Goal: Task Accomplishment & Management: Manage account settings

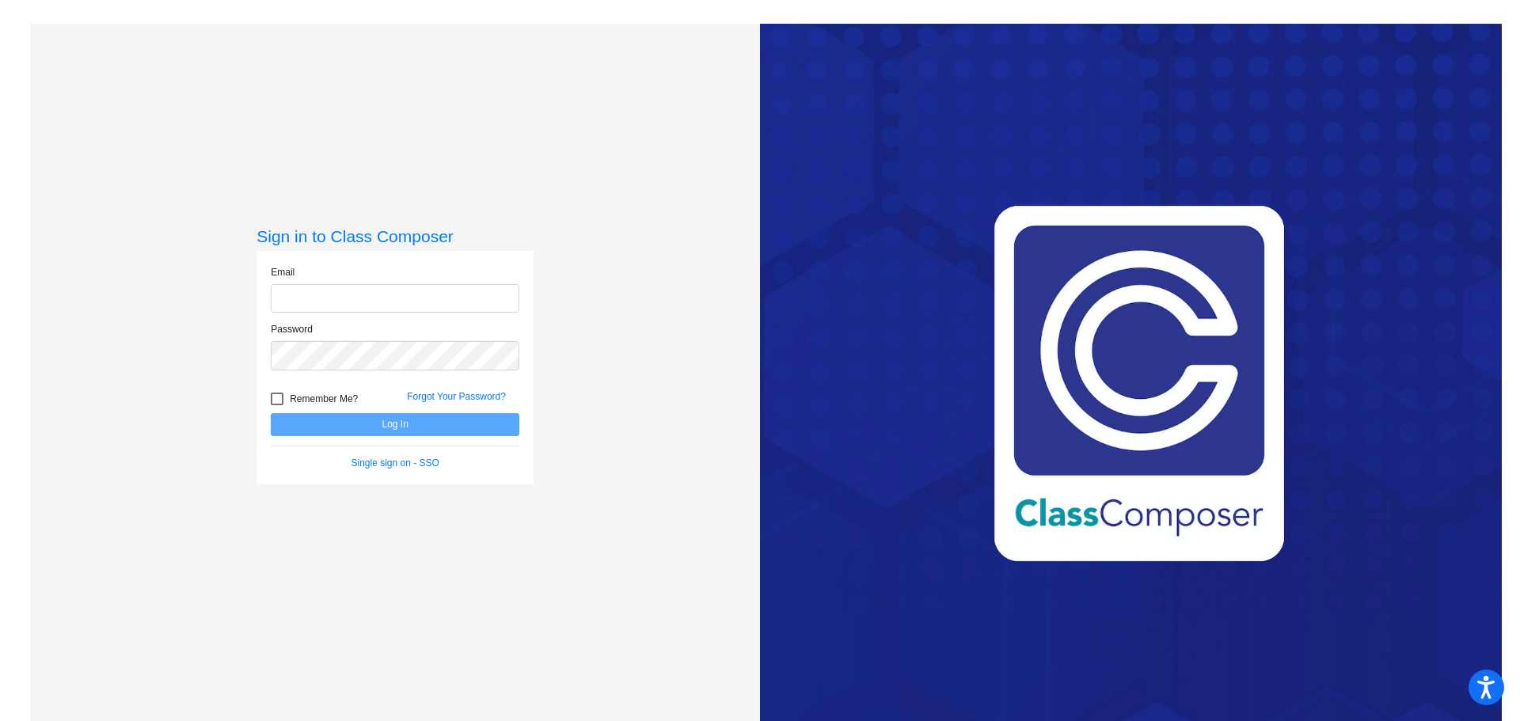
type input "[PERSON_NAME][EMAIL_ADDRESS][DOMAIN_NAME]"
click at [277, 399] on div at bounding box center [277, 399] width 13 height 13
click at [277, 405] on input "Remember Me?" at bounding box center [276, 405] width 1 height 1
checkbox input "true"
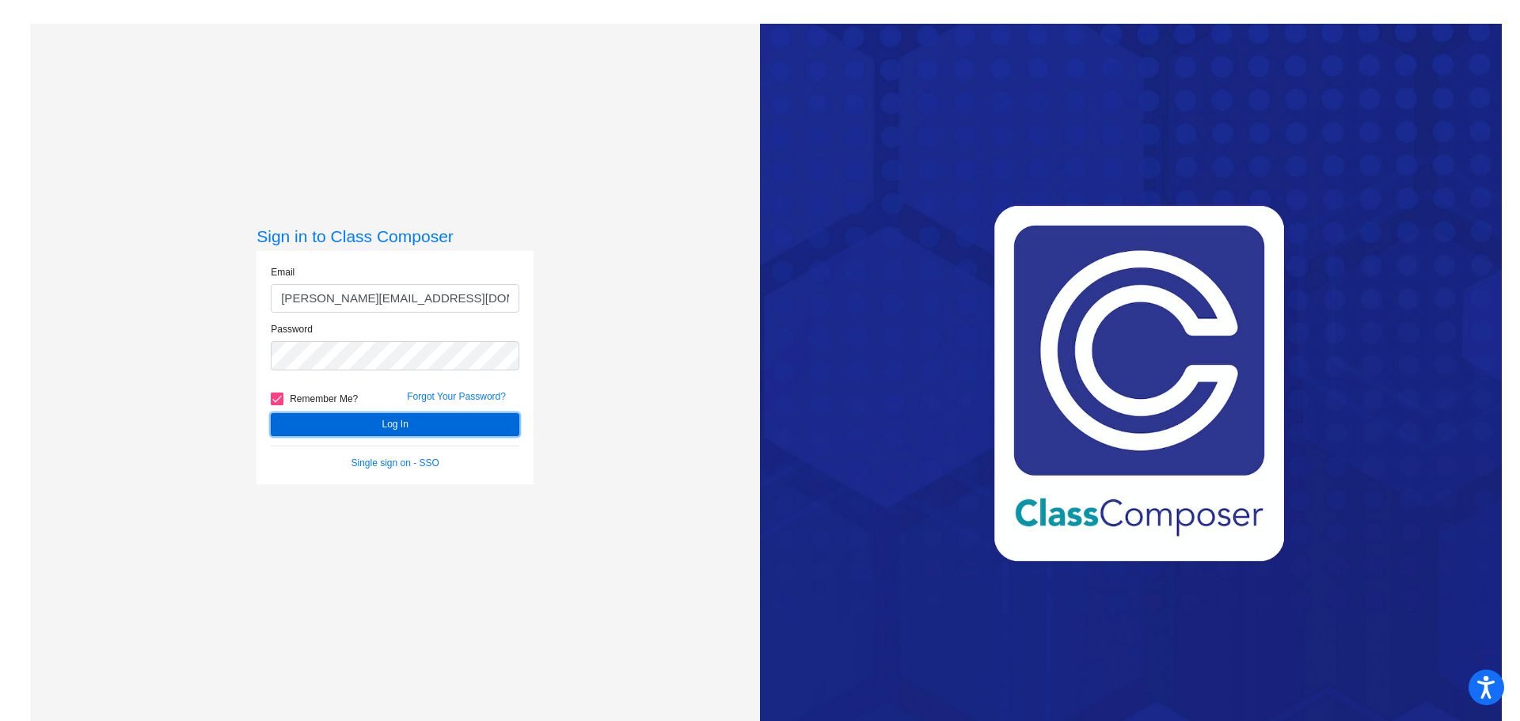
click at [421, 426] on button "Log In" at bounding box center [395, 424] width 249 height 23
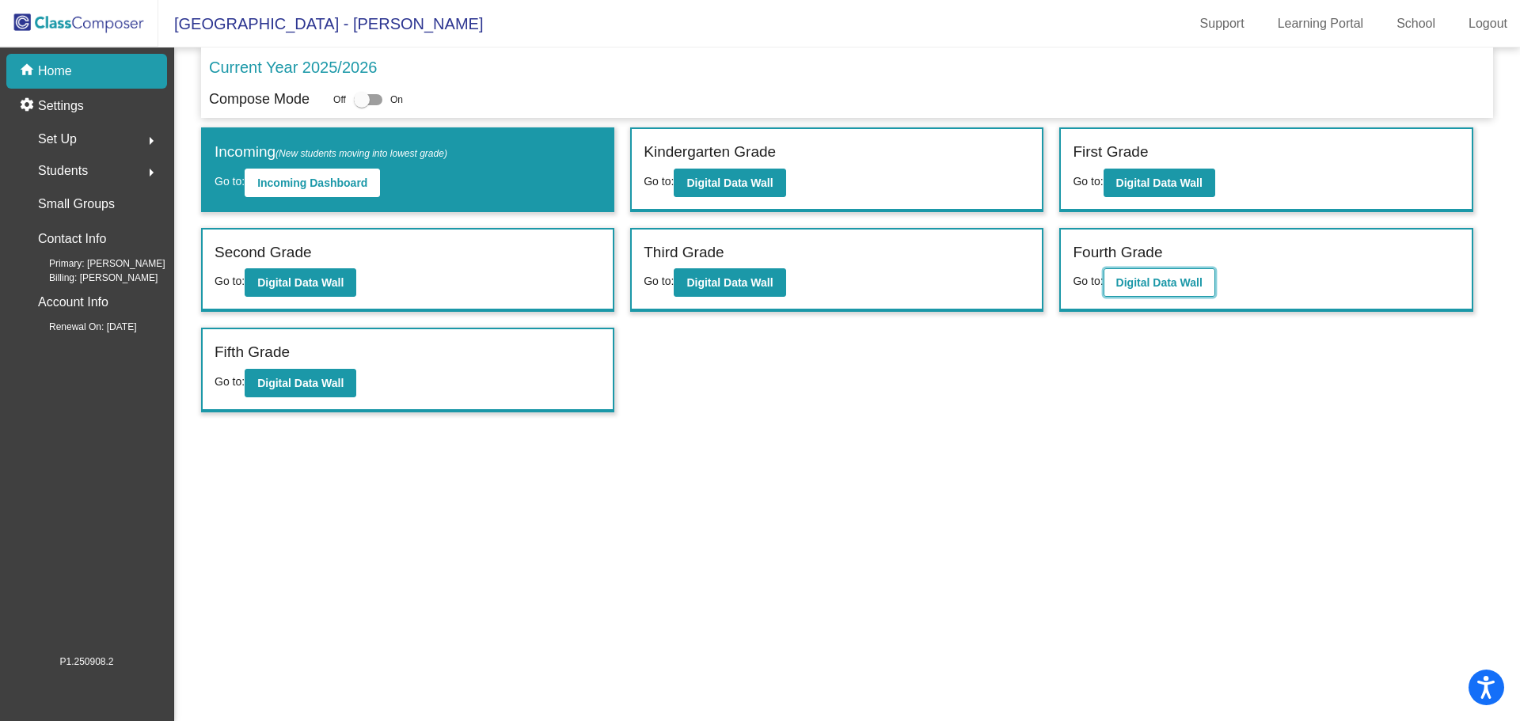
click at [1177, 287] on b "Digital Data Wall" at bounding box center [1159, 282] width 86 height 13
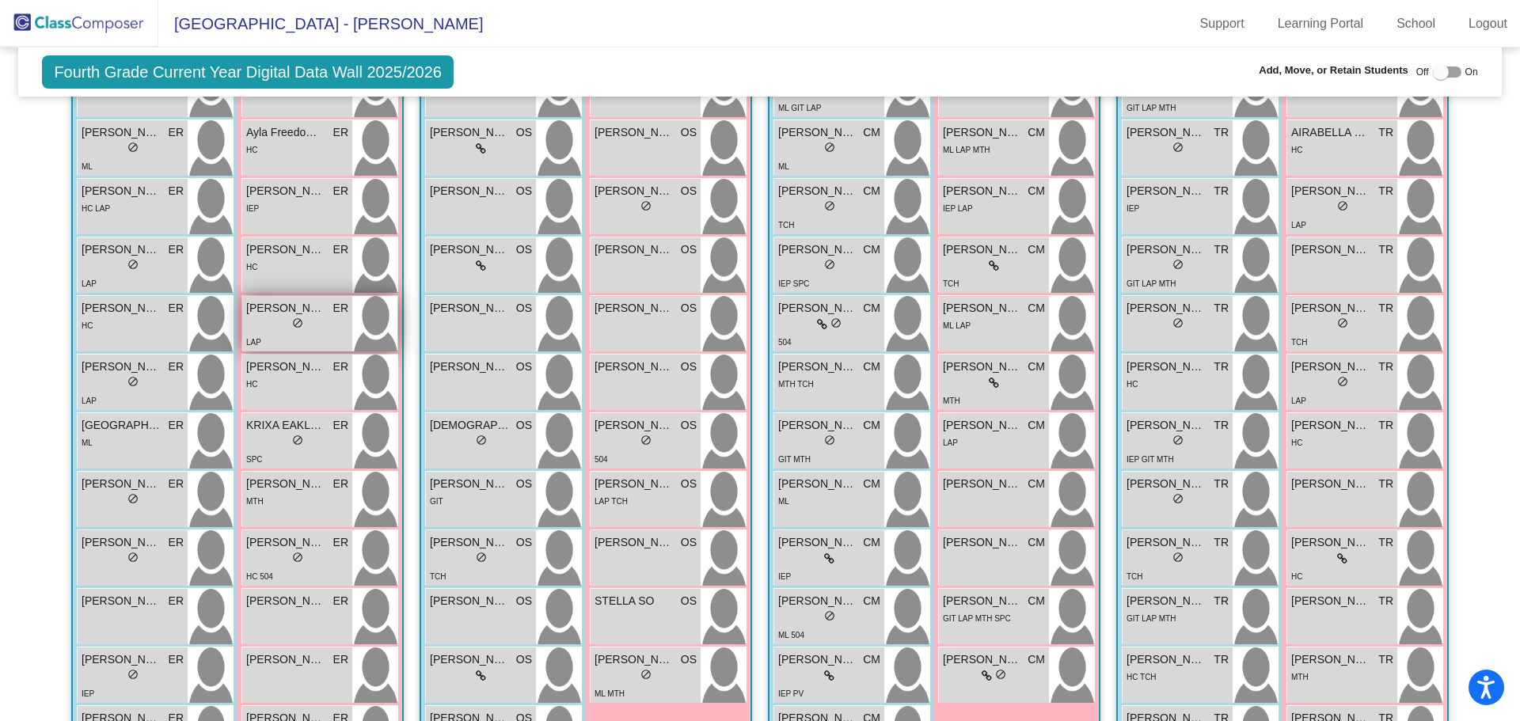
scroll to position [449, 0]
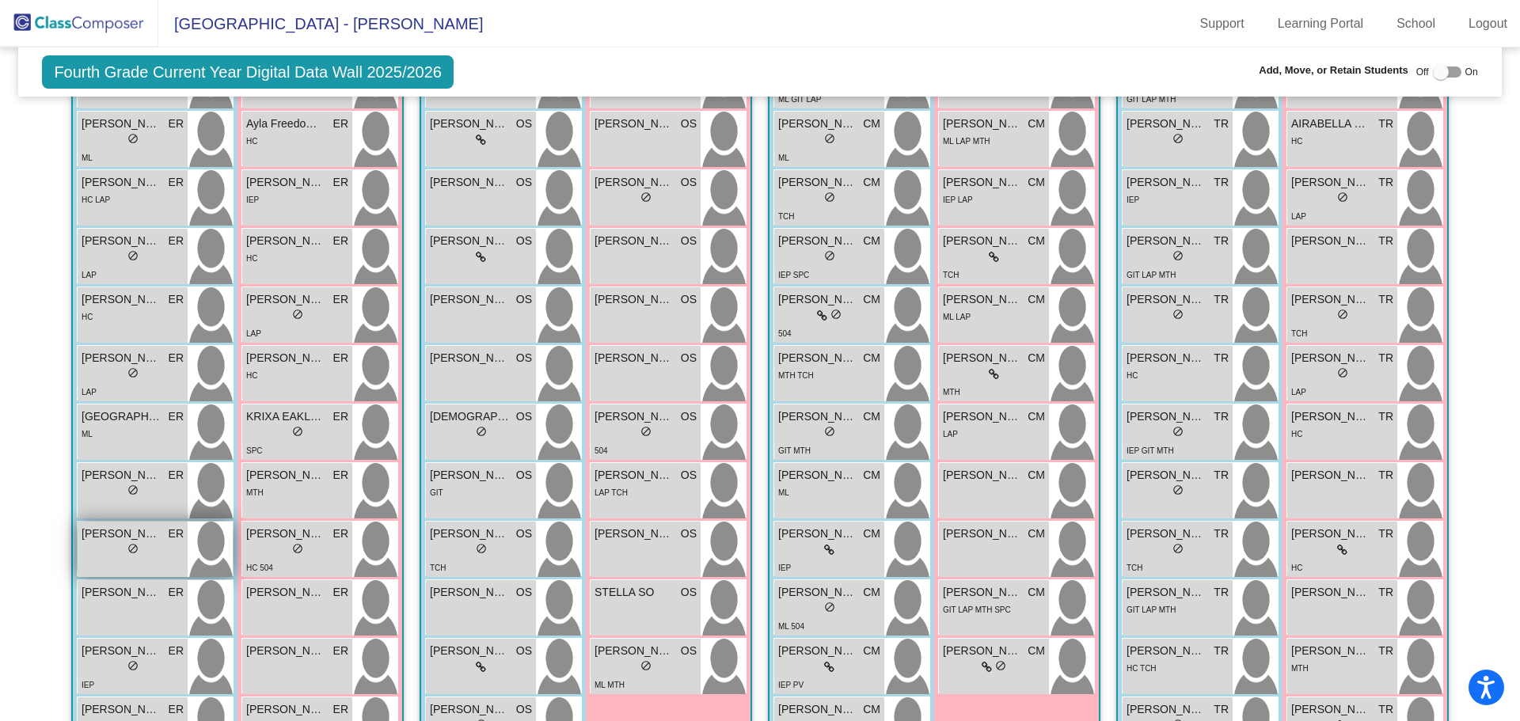
click at [206, 545] on img at bounding box center [210, 549] width 45 height 55
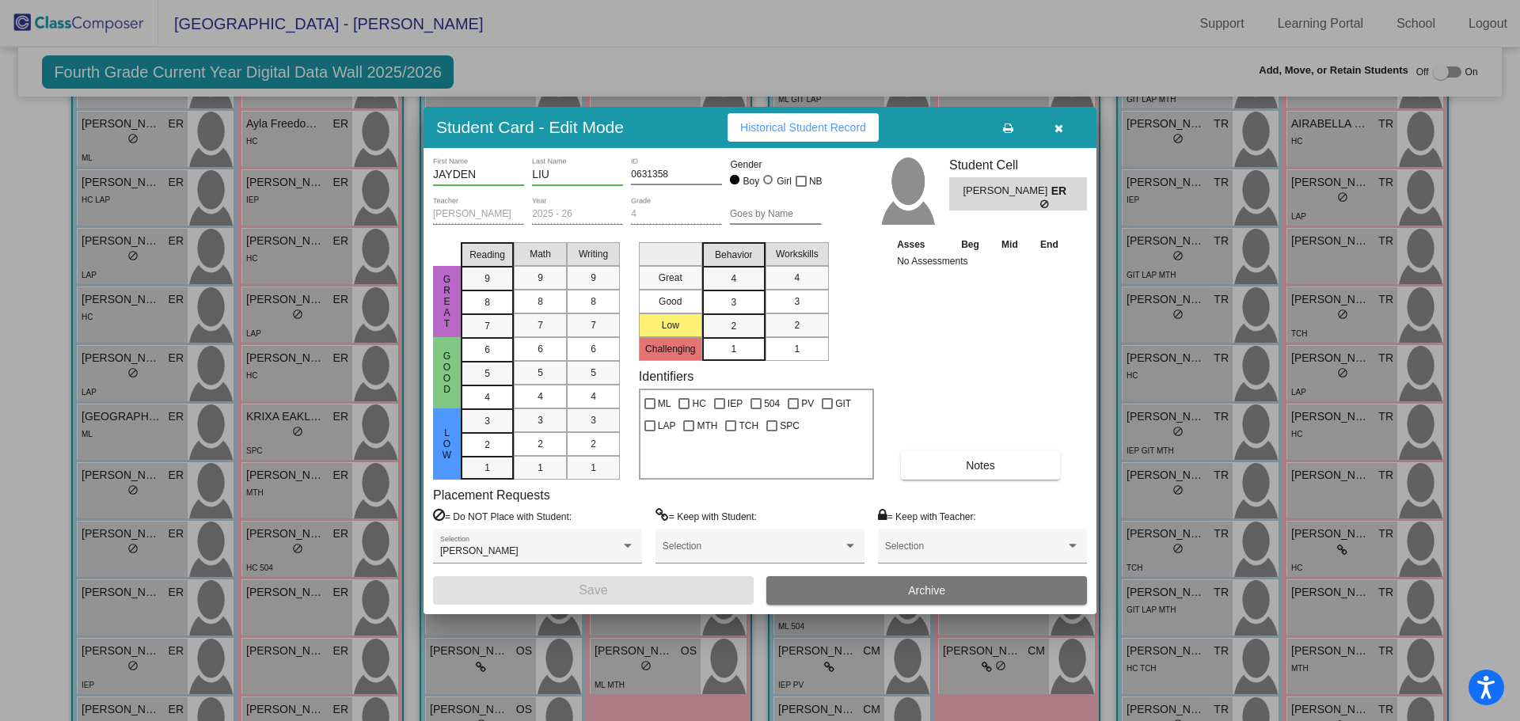
click at [1057, 127] on icon "button" at bounding box center [1058, 128] width 9 height 11
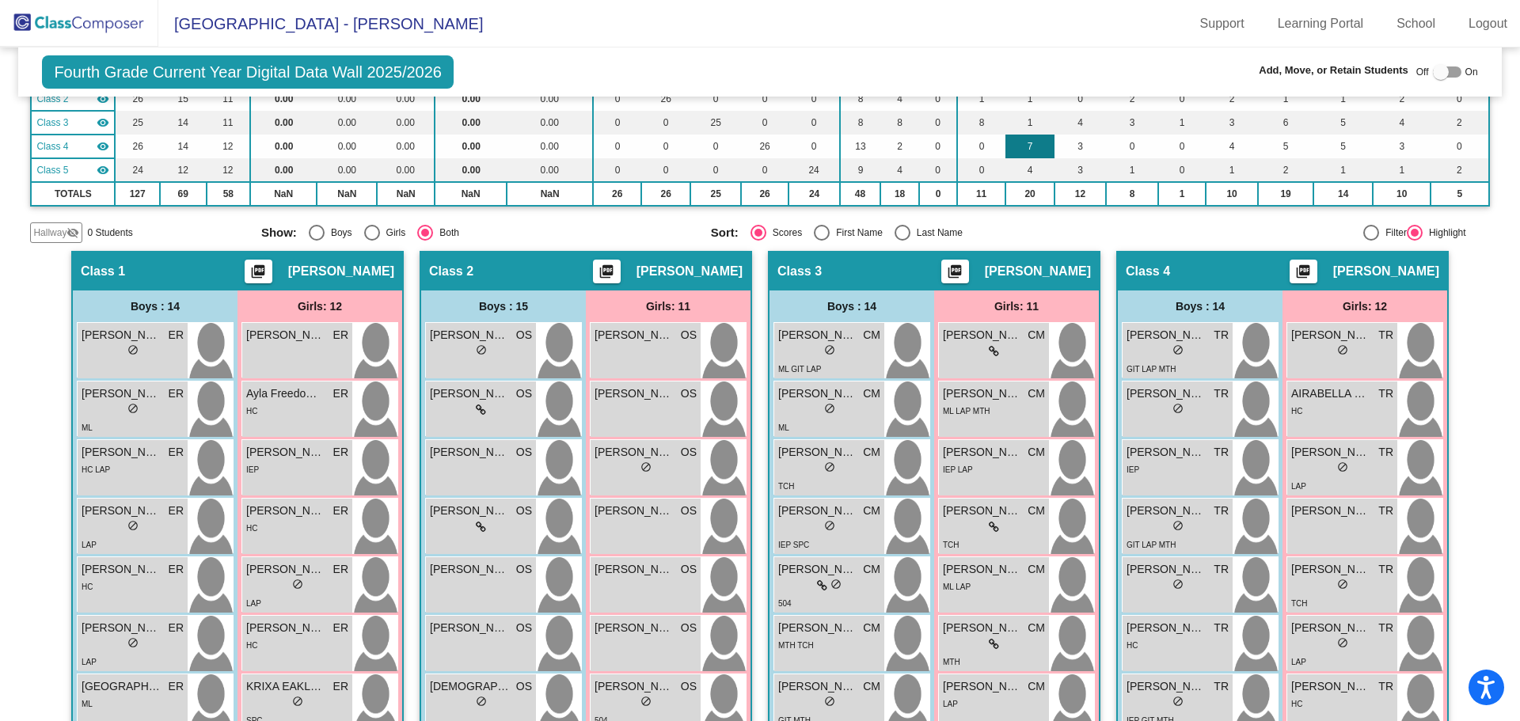
scroll to position [0, 0]
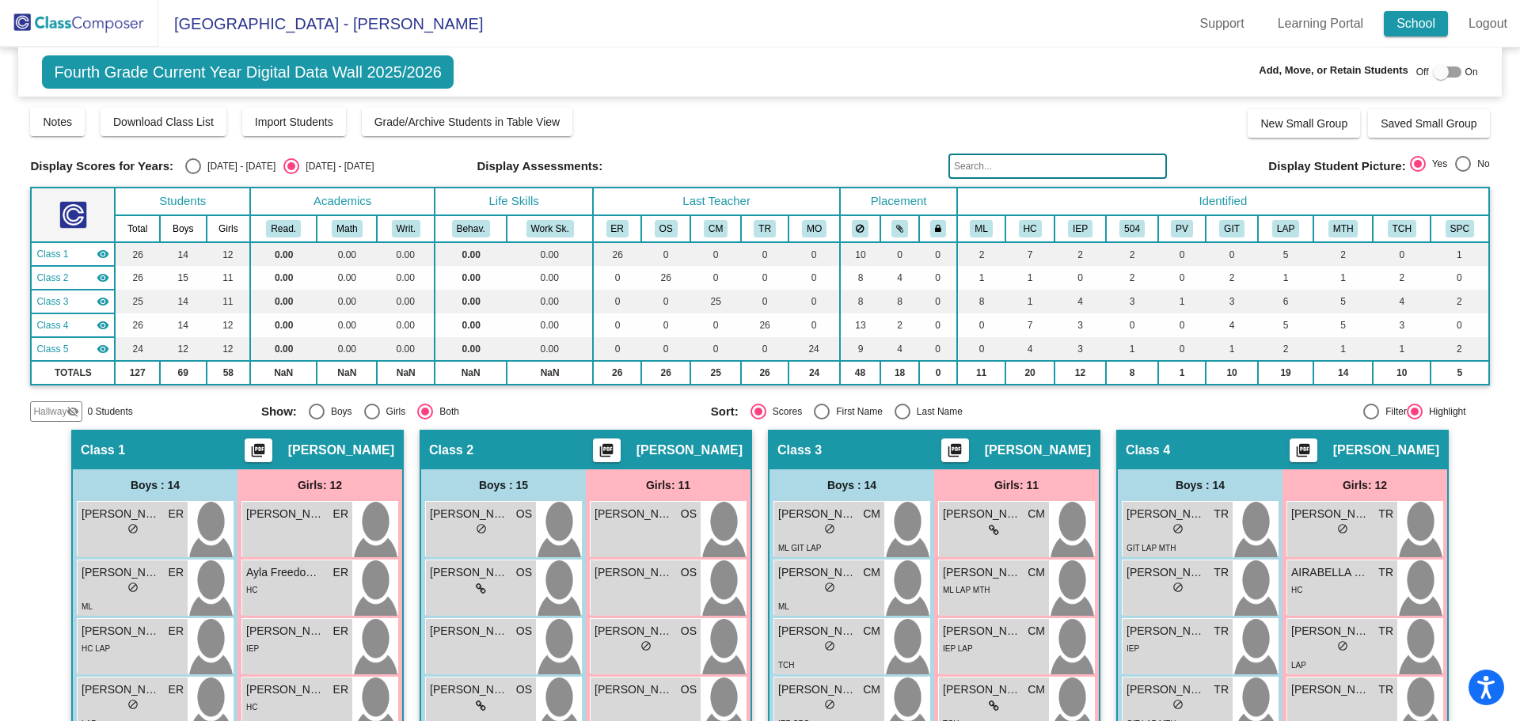
click at [1407, 22] on link "School" at bounding box center [1416, 23] width 64 height 25
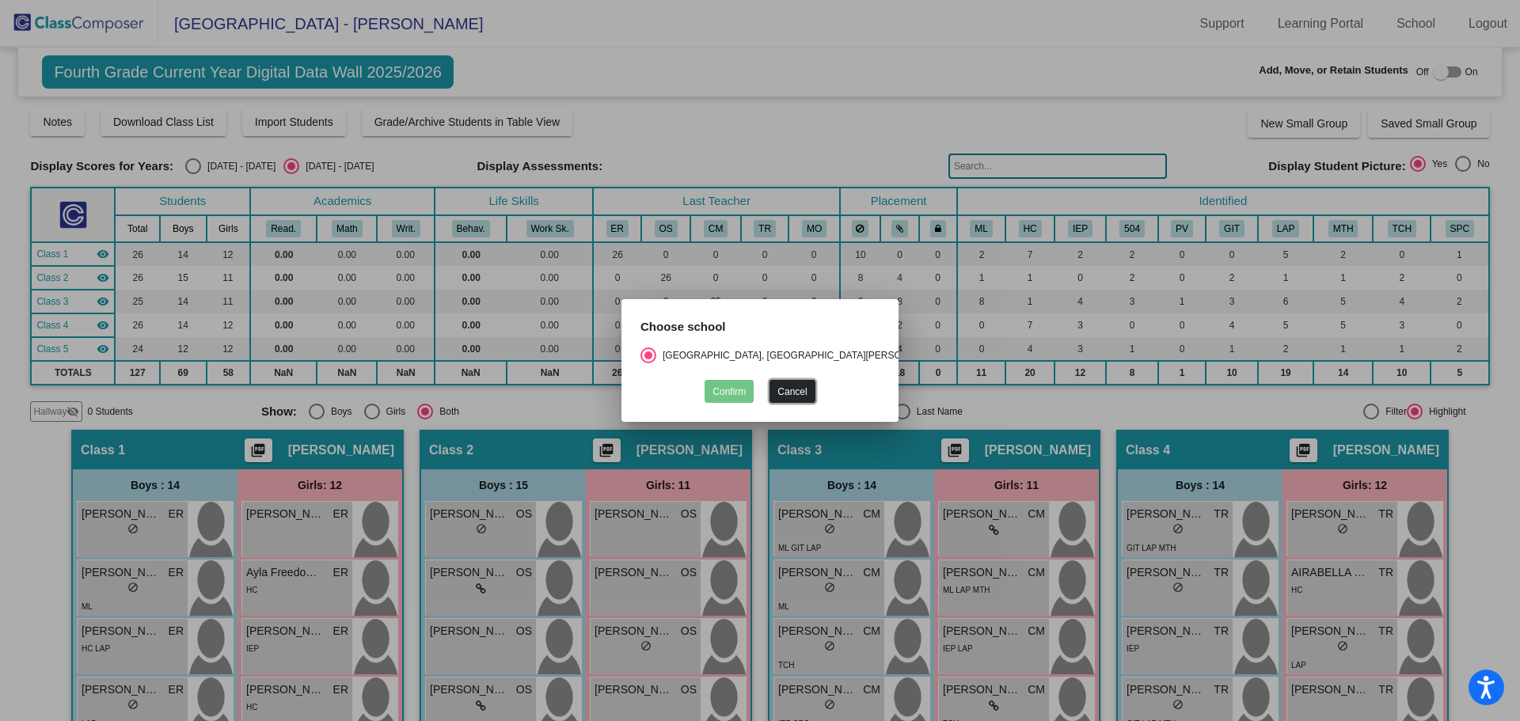
click at [795, 386] on button "Cancel" at bounding box center [791, 391] width 45 height 23
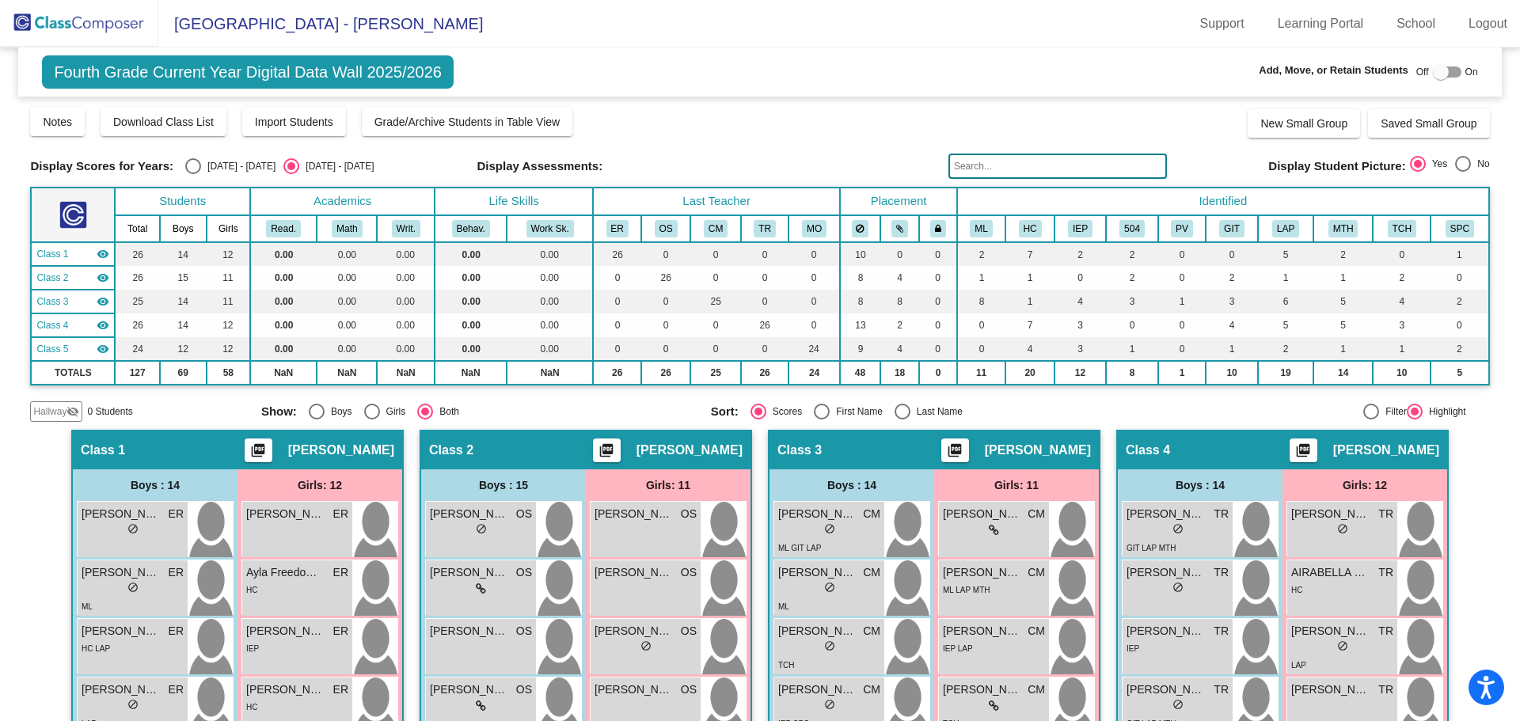
click at [299, 20] on span "[GEOGRAPHIC_DATA] - [PERSON_NAME]" at bounding box center [320, 23] width 325 height 25
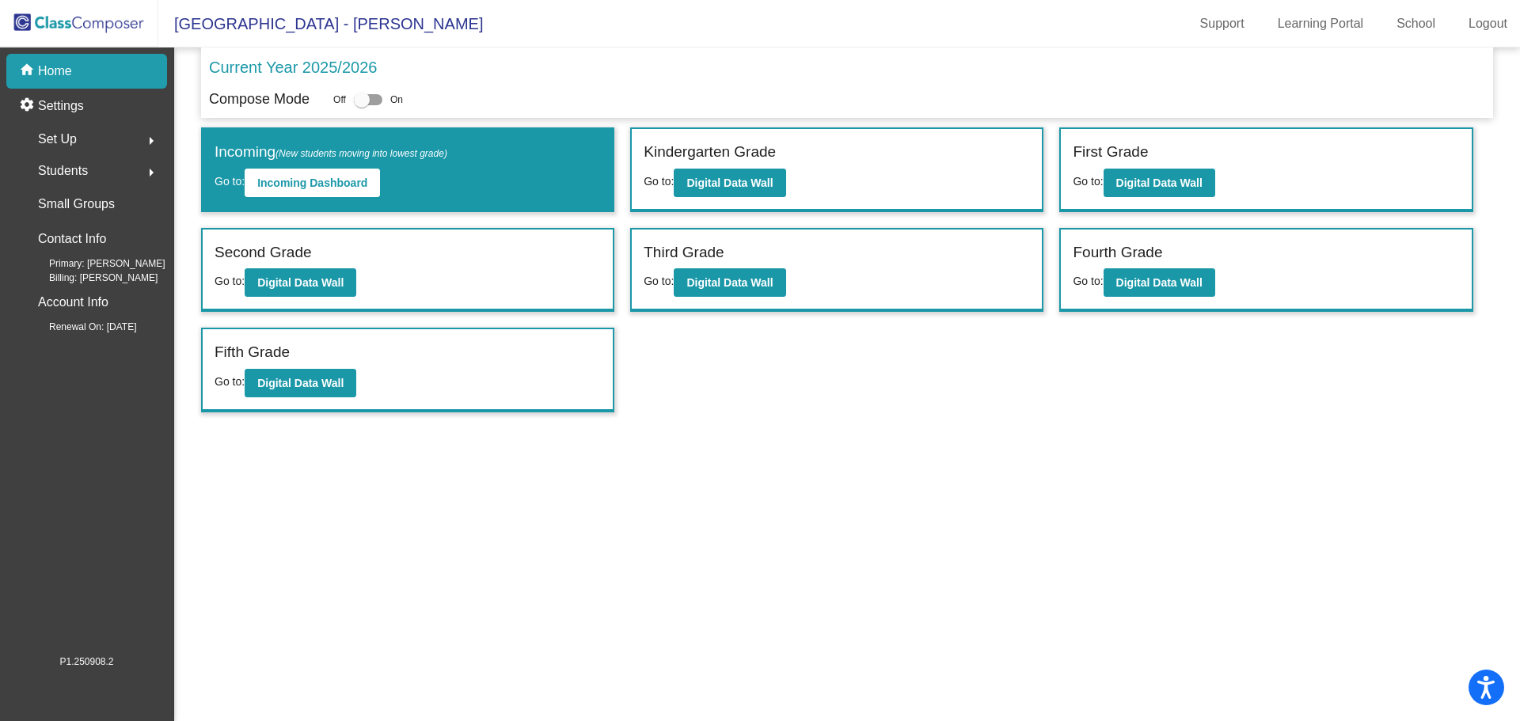
click at [153, 173] on mat-icon "arrow_right" at bounding box center [151, 172] width 19 height 19
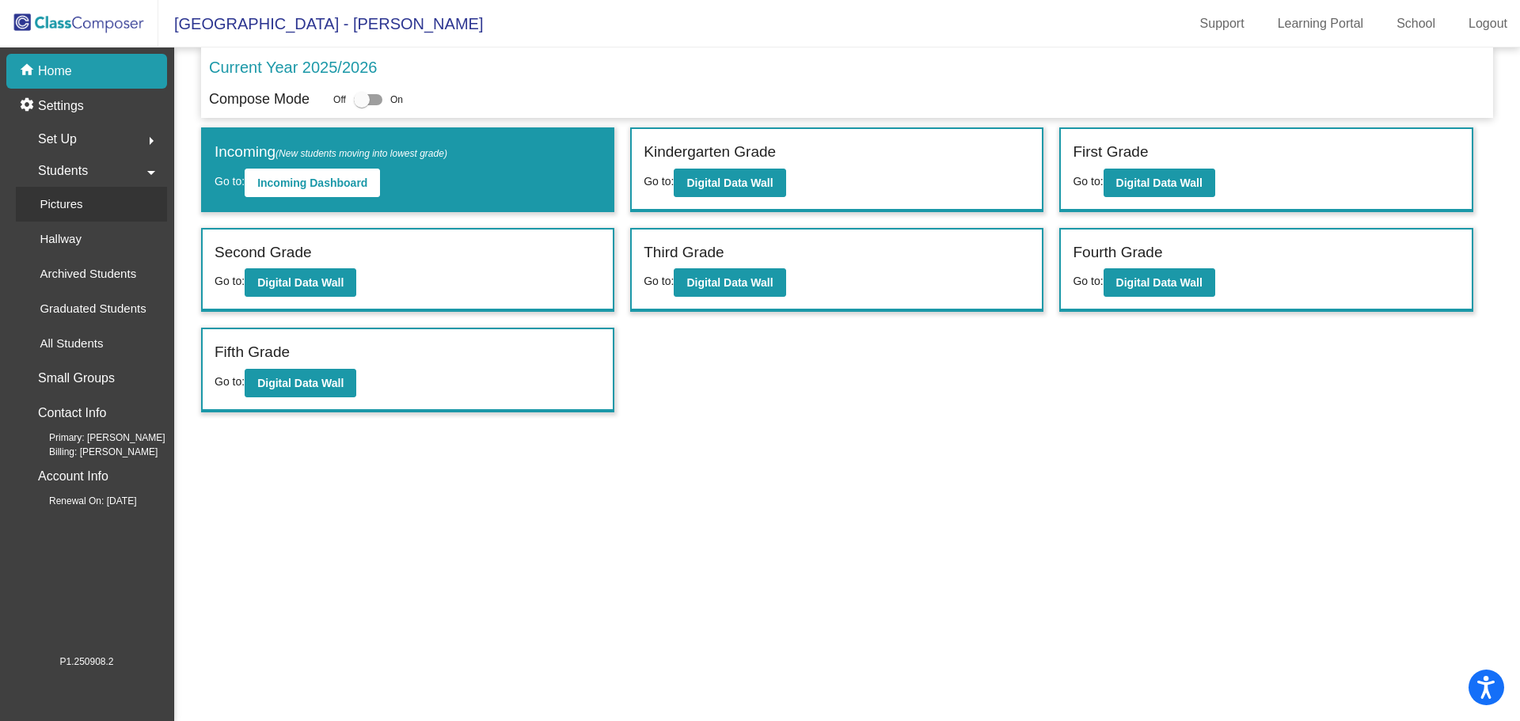
click at [74, 204] on p "Pictures" at bounding box center [61, 204] width 43 height 19
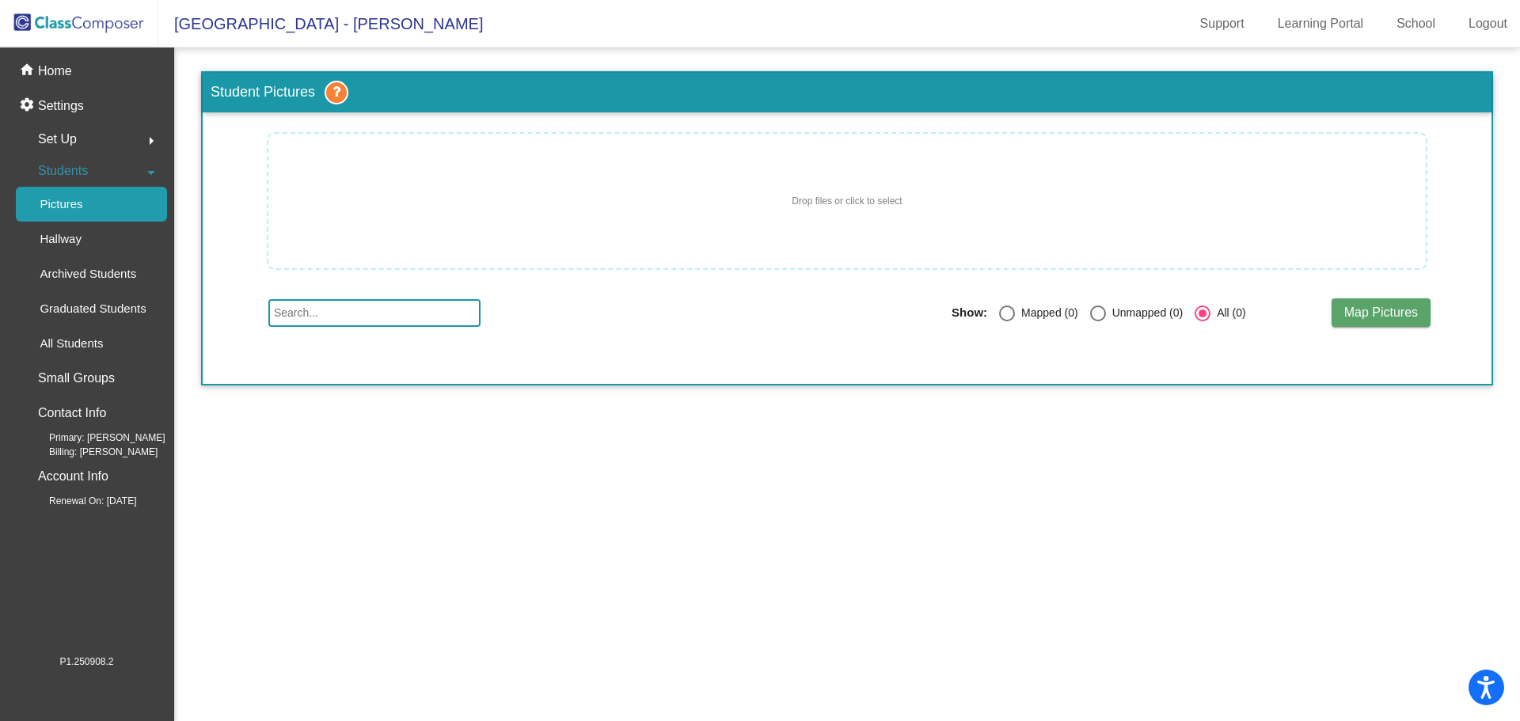
click at [321, 316] on input "text" at bounding box center [374, 313] width 212 height 28
type input "jayden"
drag, startPoint x: 311, startPoint y: 315, endPoint x: 252, endPoint y: 311, distance: 58.7
click at [252, 312] on div "jayden Show: Mapped (0) Unmapped (0) All (0) Map Pictures" at bounding box center [847, 312] width 1214 height 28
click at [360, 494] on mat-sidenav-content "Student Pictures Drop files or click to select Show: Mapped (0) Unmapped (0) Al…" at bounding box center [847, 384] width 1346 height 674
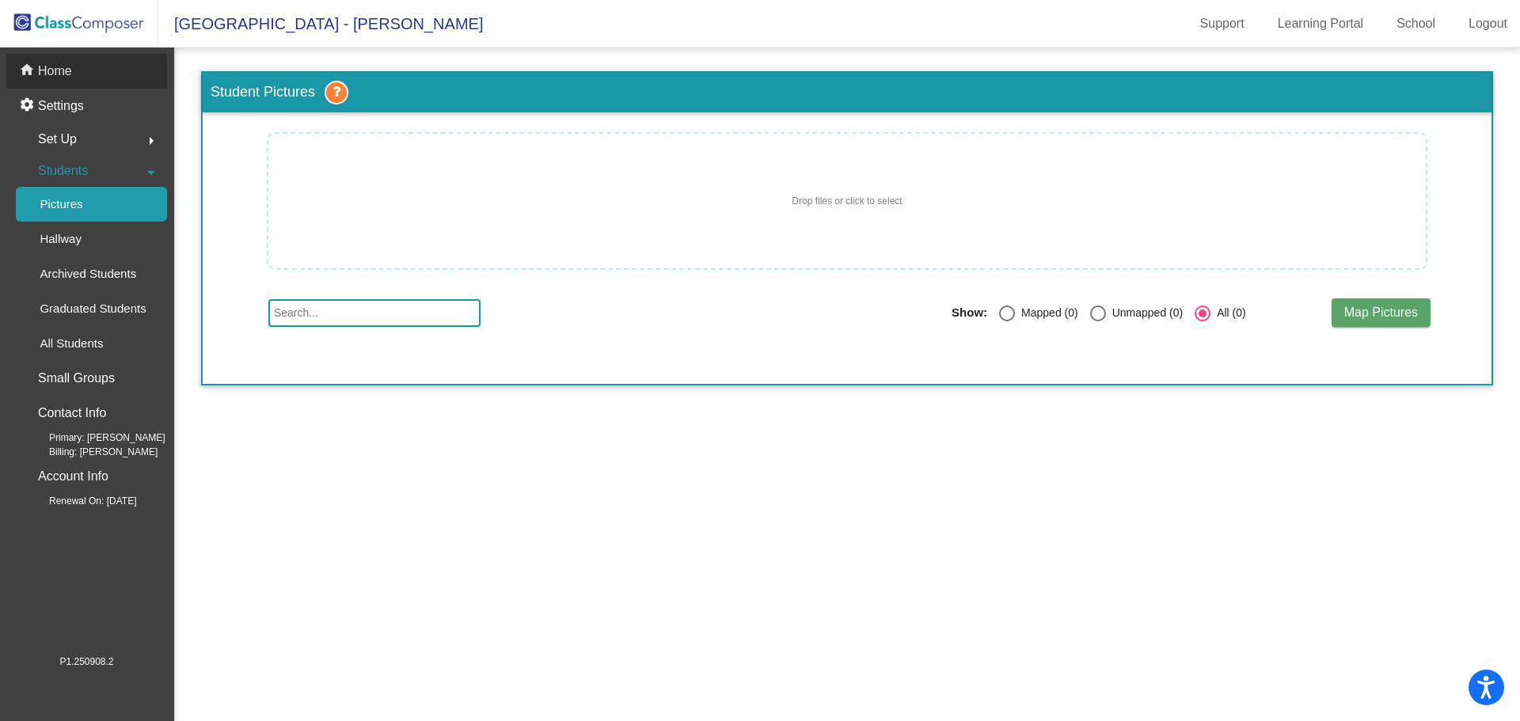
click at [68, 69] on p "Home" at bounding box center [55, 71] width 34 height 19
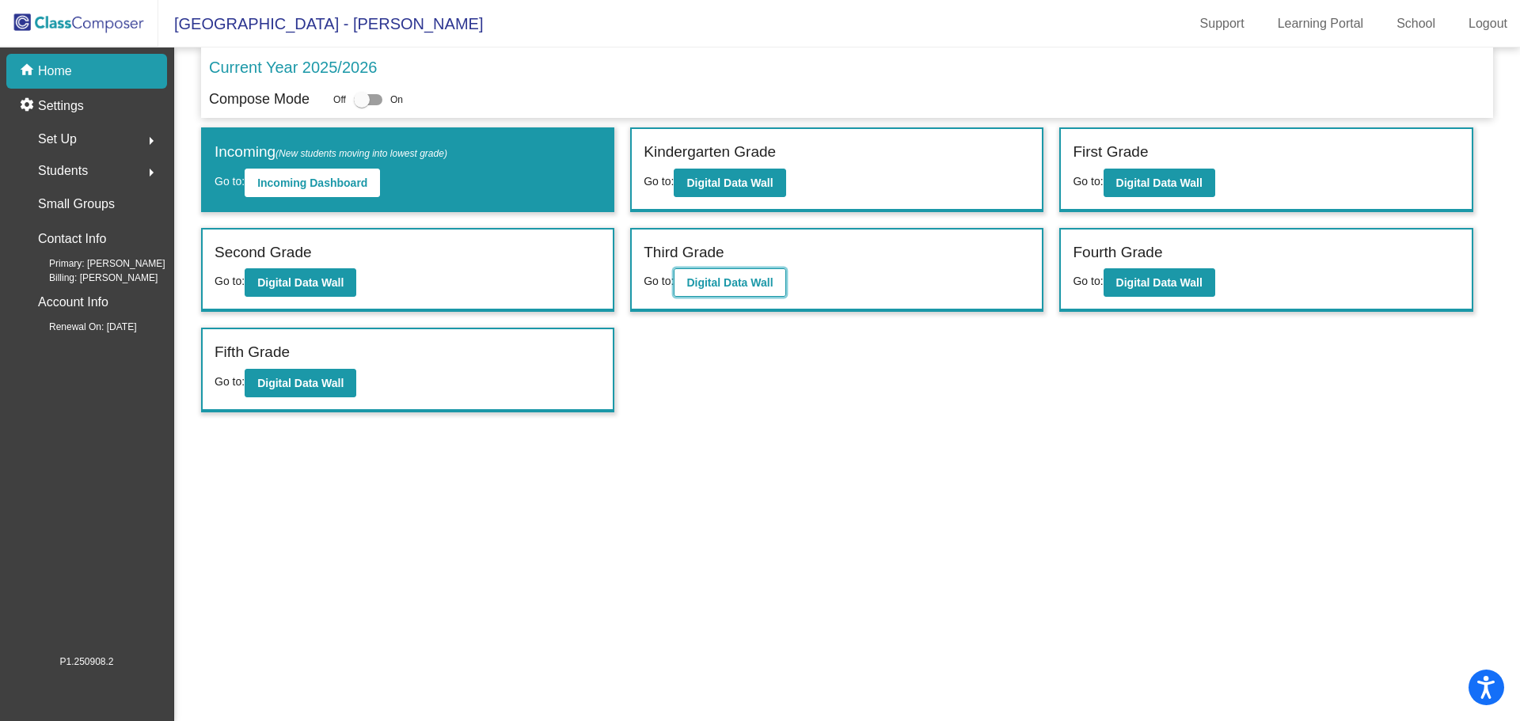
click at [719, 282] on b "Digital Data Wall" at bounding box center [729, 282] width 86 height 13
